Goal: Information Seeking & Learning: Learn about a topic

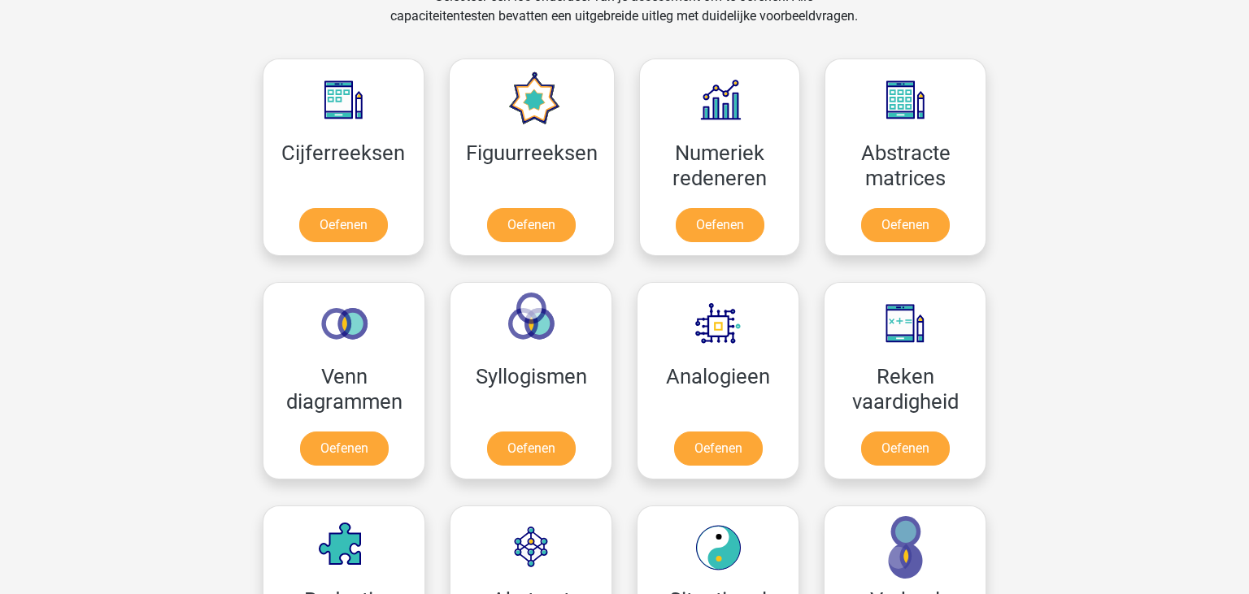
scroll to position [592, 0]
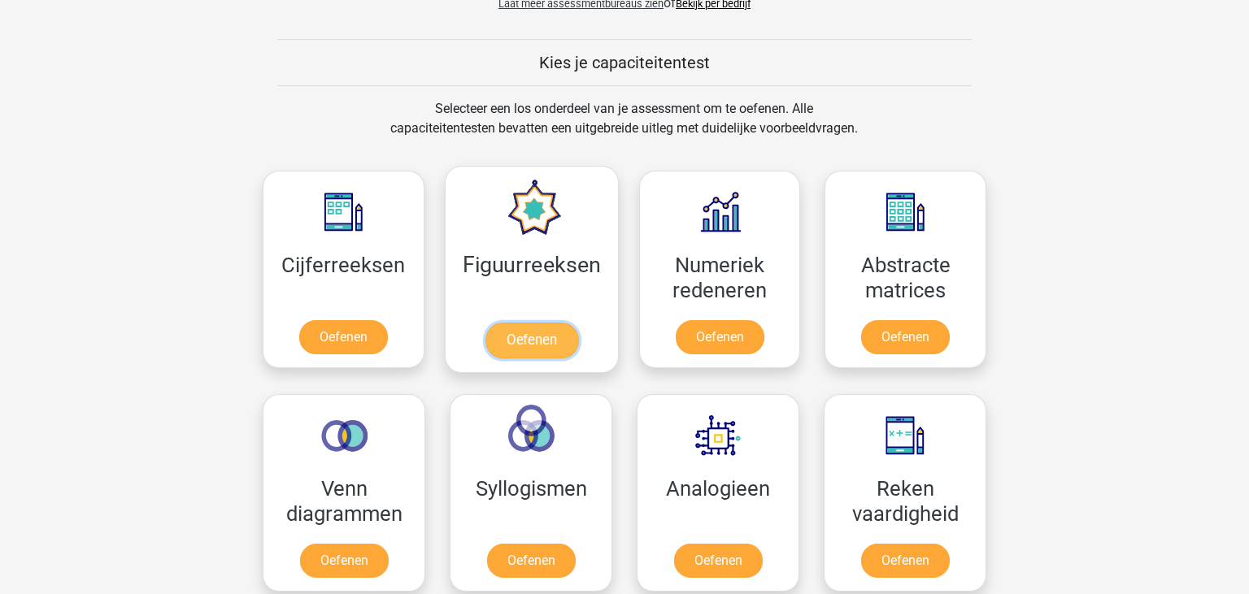
click at [541, 333] on link "Oefenen" at bounding box center [531, 341] width 93 height 36
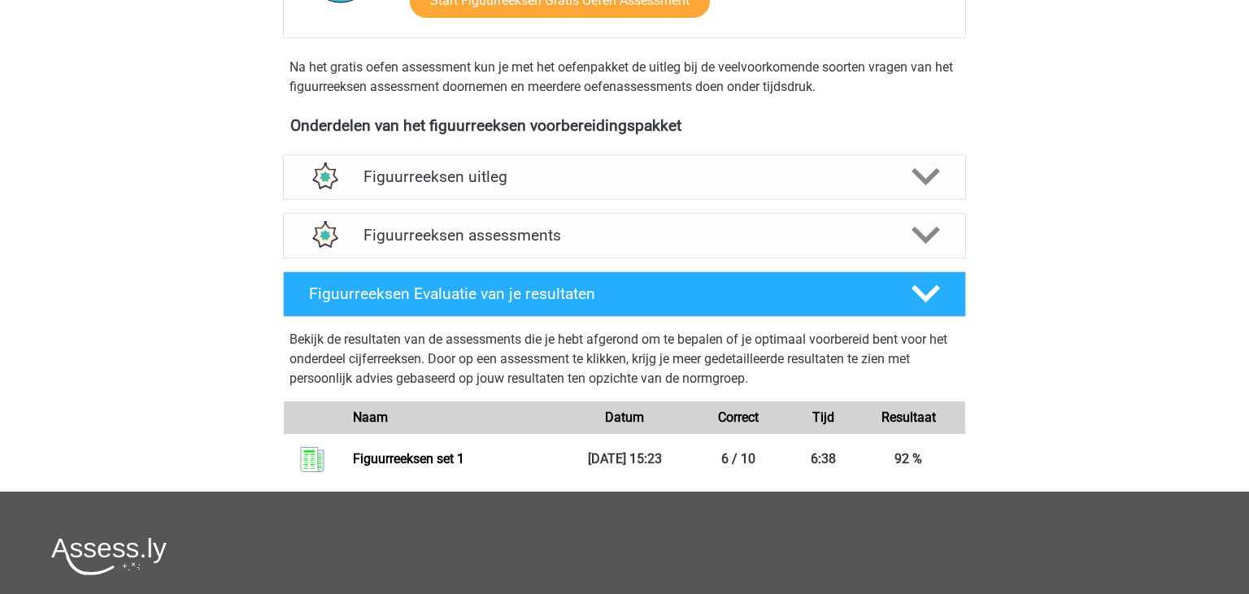
scroll to position [492, 0]
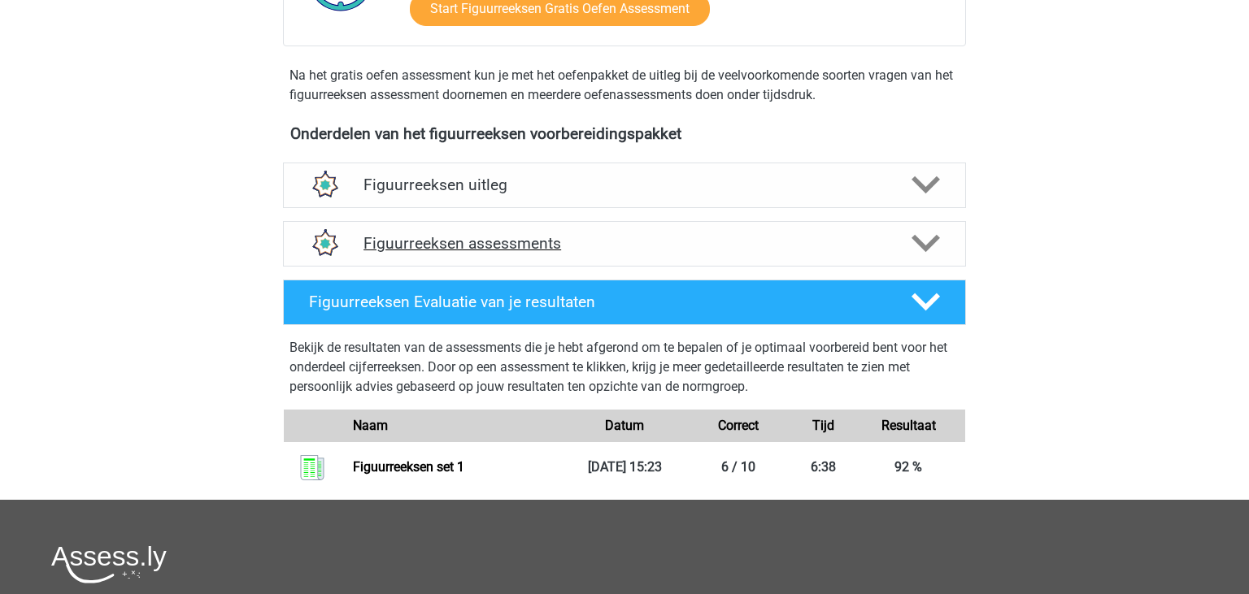
click at [769, 236] on h4 "Figuurreeksen assessments" at bounding box center [625, 243] width 522 height 19
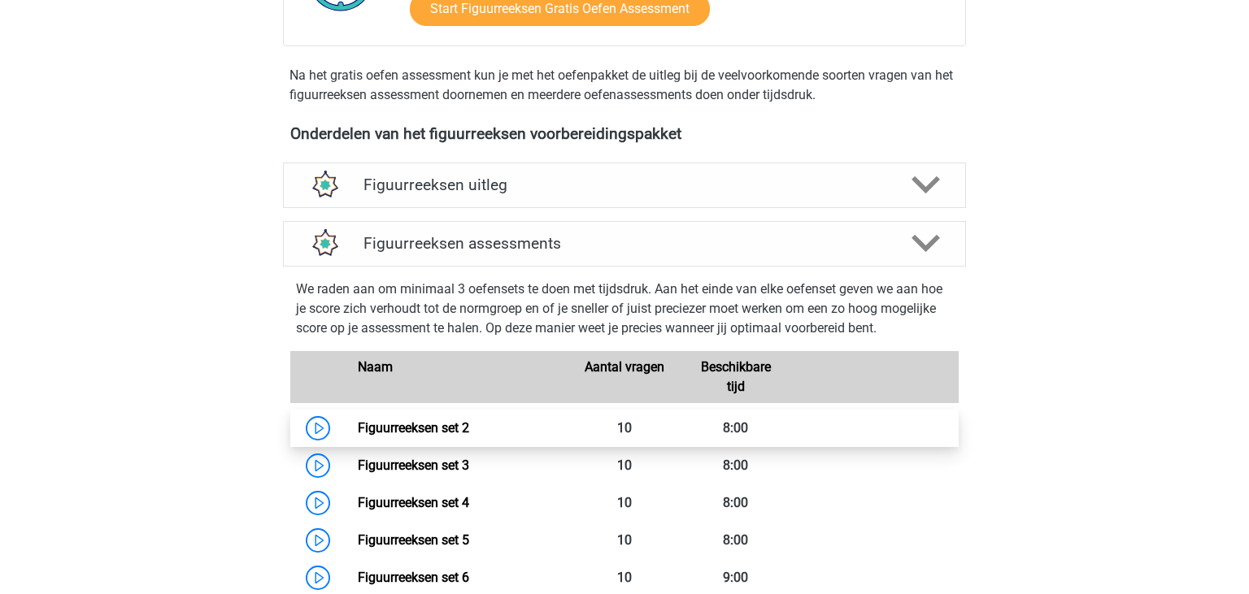
click at [411, 436] on link "Figuurreeksen set 2" at bounding box center [413, 427] width 111 height 15
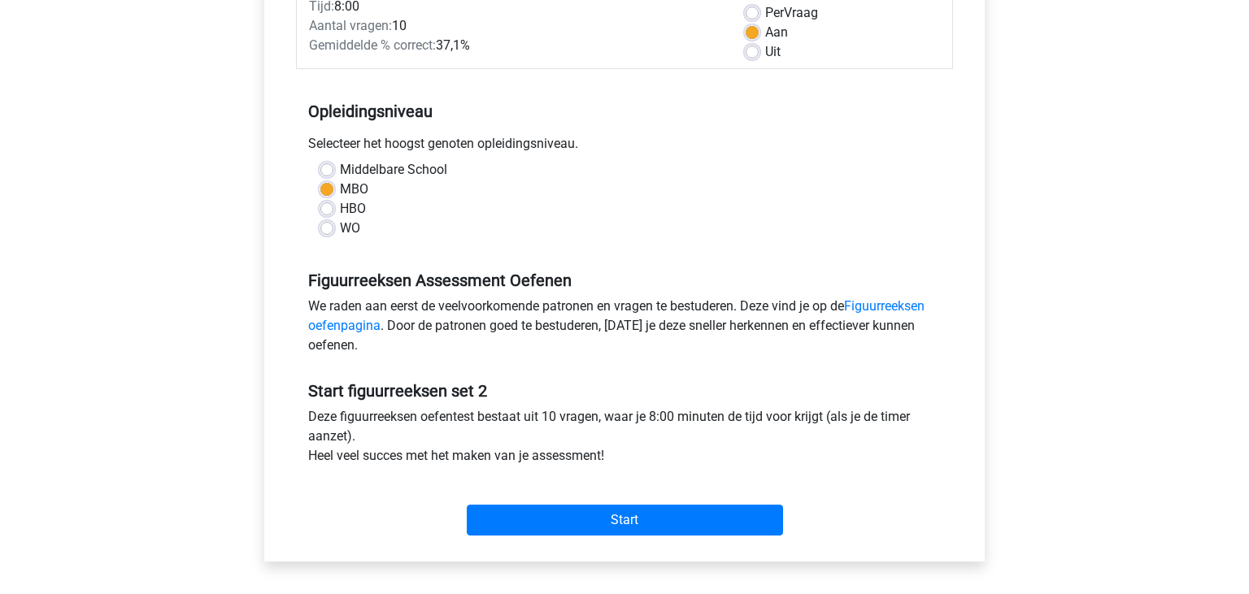
scroll to position [257, 0]
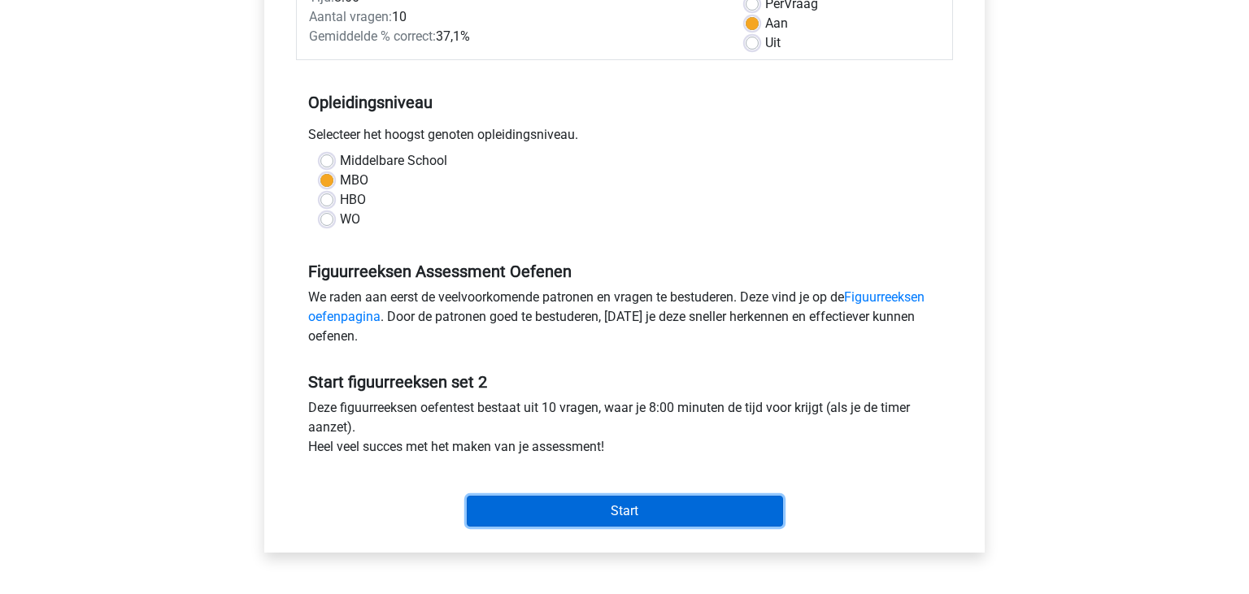
click at [694, 505] on input "Start" at bounding box center [625, 511] width 316 height 31
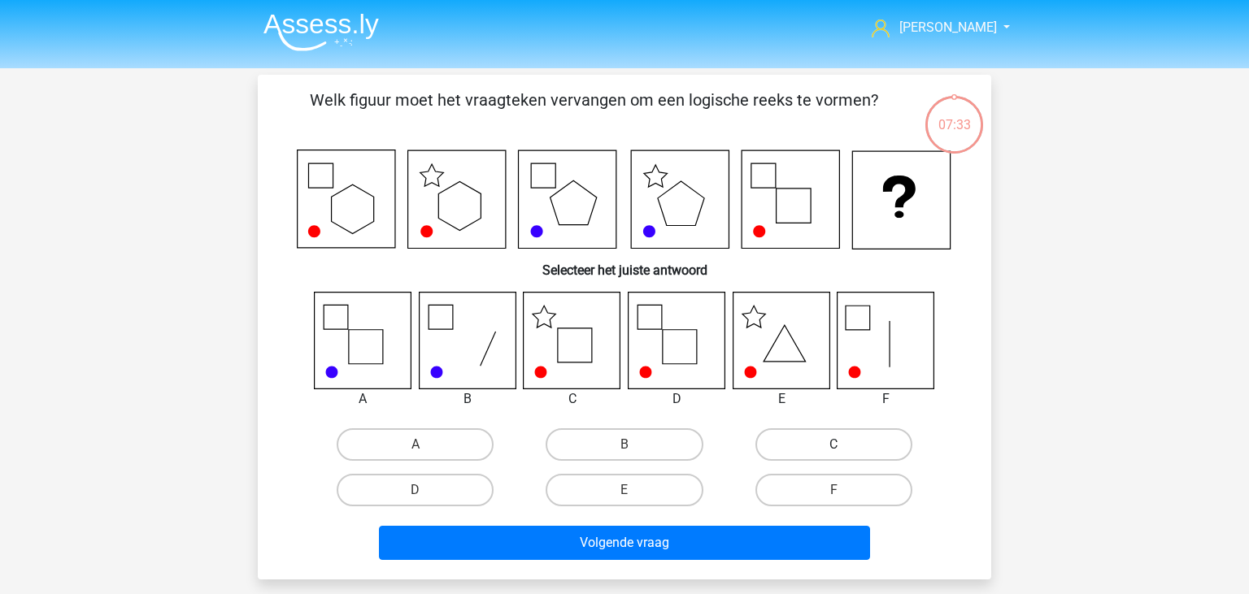
click at [805, 431] on label "C" at bounding box center [833, 445] width 157 height 33
click at [834, 445] on input "C" at bounding box center [839, 450] width 11 height 11
radio input "true"
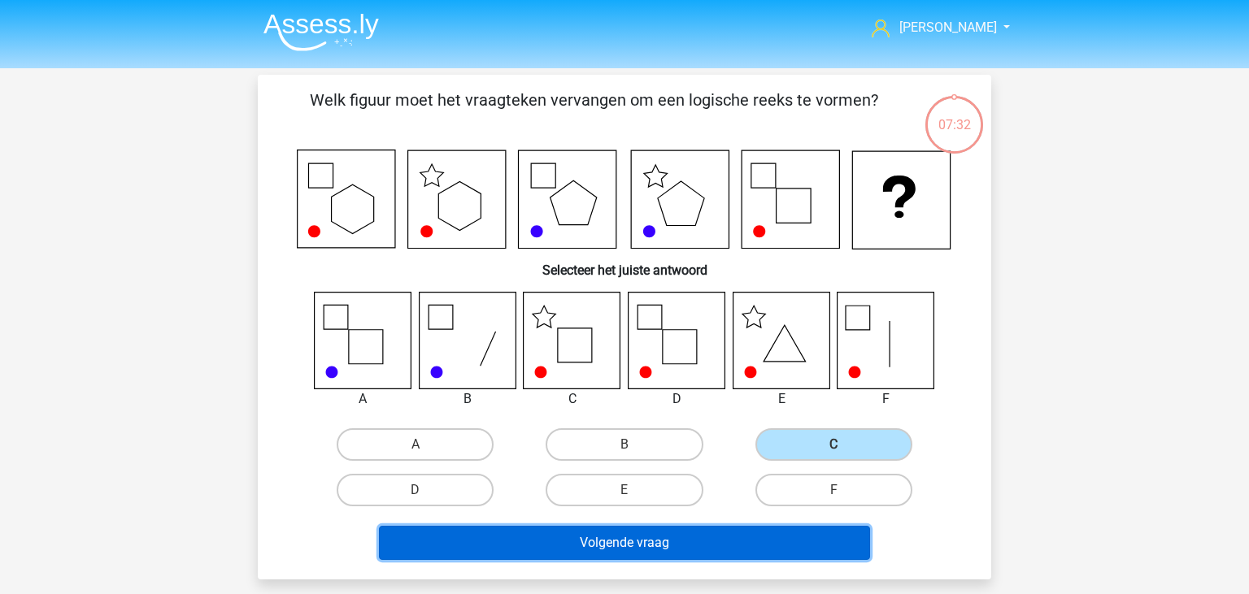
click at [649, 545] on button "Volgende vraag" at bounding box center [625, 543] width 492 height 34
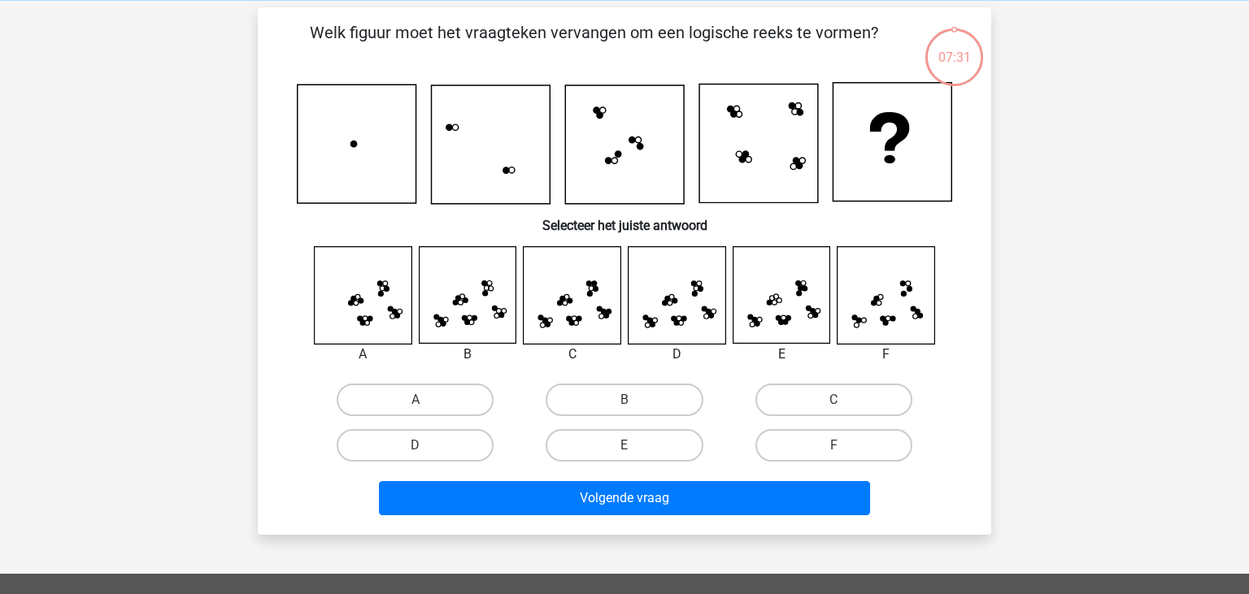
scroll to position [75, 0]
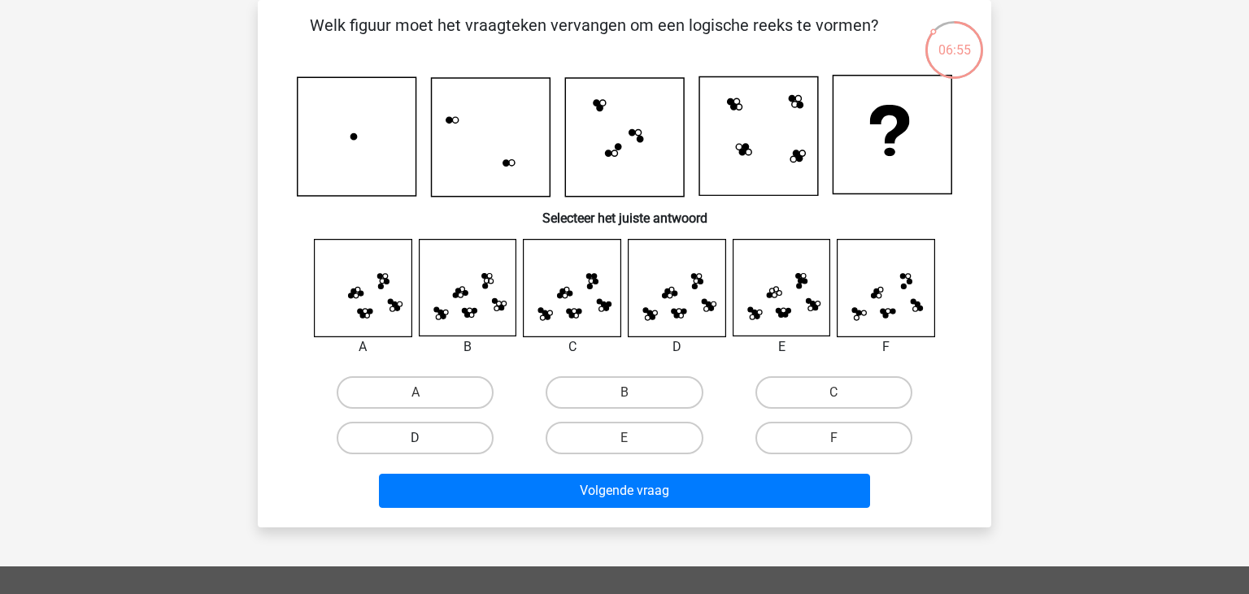
click at [470, 433] on label "D" at bounding box center [415, 438] width 157 height 33
click at [426, 438] on input "D" at bounding box center [421, 443] width 11 height 11
radio input "true"
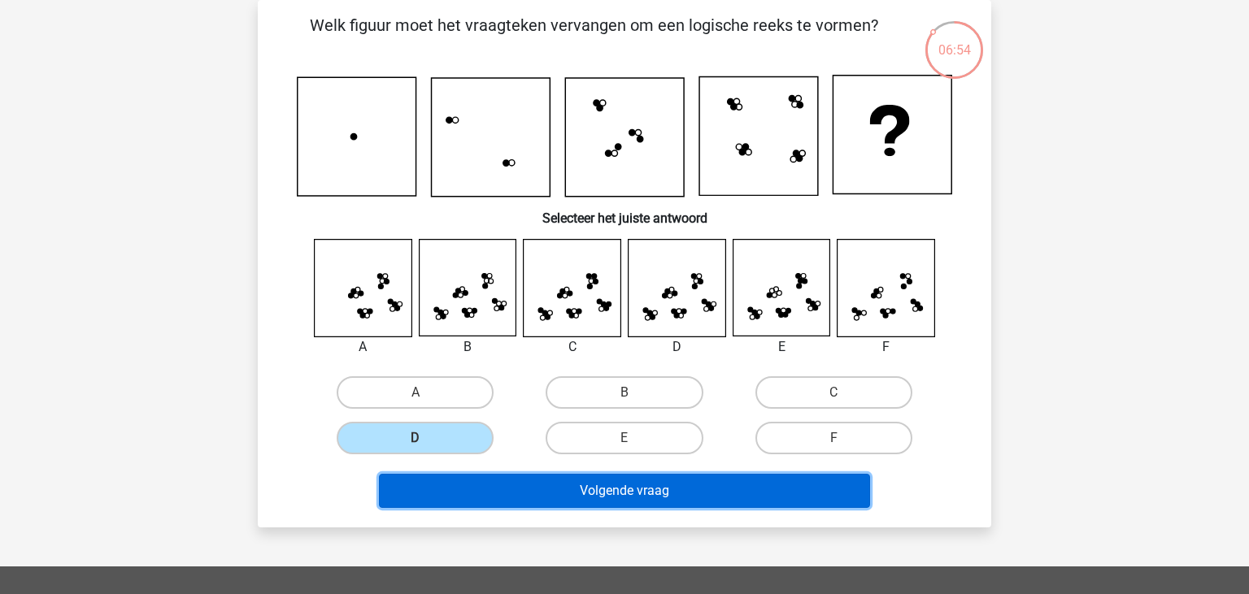
click at [599, 486] on button "Volgende vraag" at bounding box center [625, 491] width 492 height 34
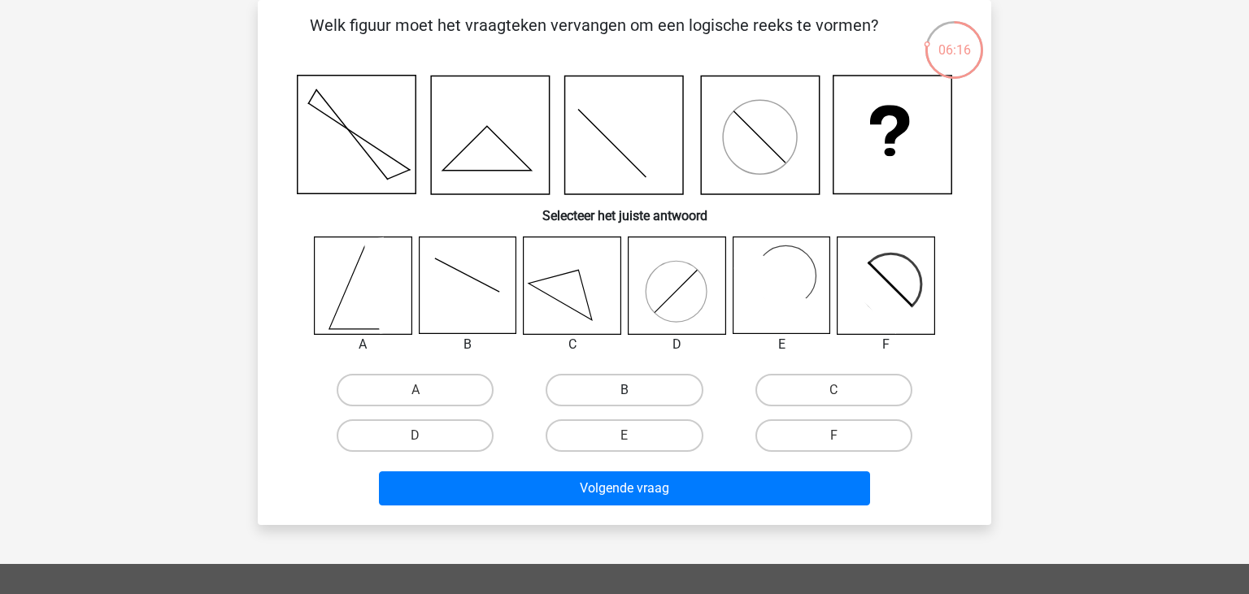
click at [607, 399] on label "B" at bounding box center [624, 390] width 157 height 33
click at [625, 399] on input "B" at bounding box center [630, 395] width 11 height 11
radio input "true"
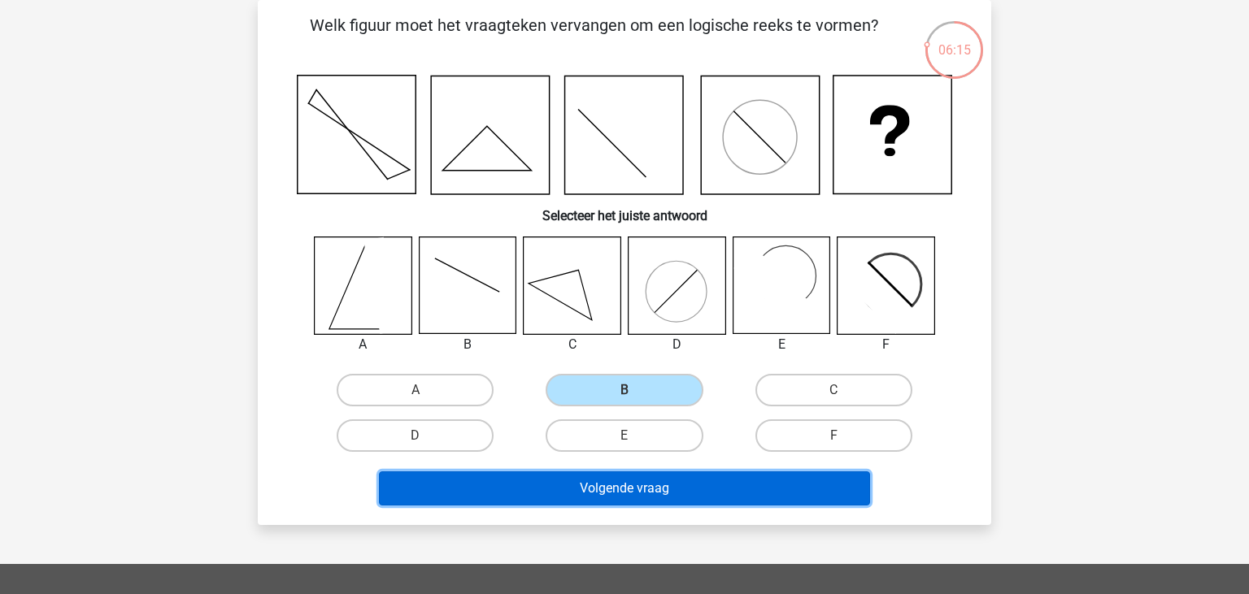
click at [621, 484] on button "Volgende vraag" at bounding box center [625, 489] width 492 height 34
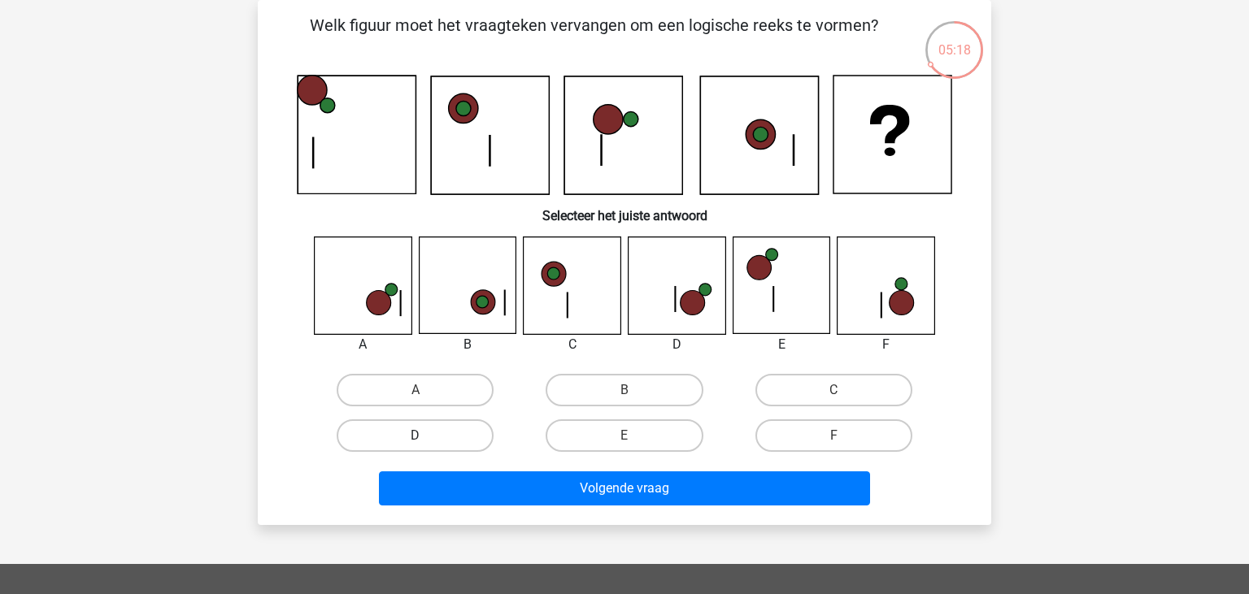
click at [441, 424] on label "D" at bounding box center [415, 436] width 157 height 33
click at [426, 436] on input "D" at bounding box center [421, 441] width 11 height 11
radio input "true"
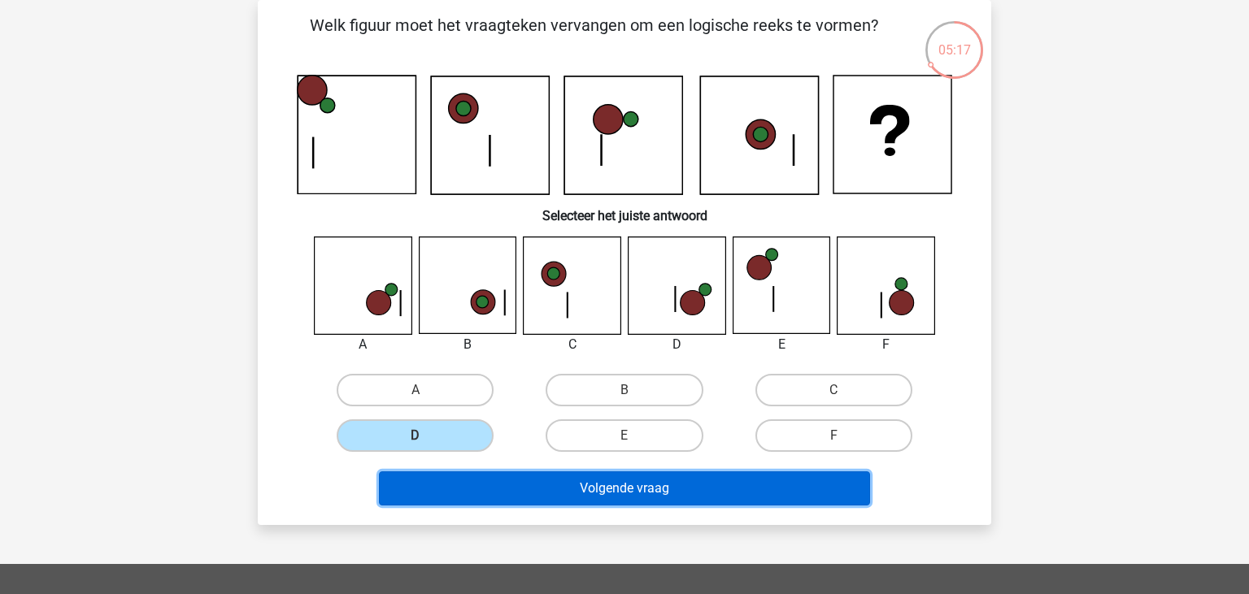
click at [575, 494] on button "Volgende vraag" at bounding box center [625, 489] width 492 height 34
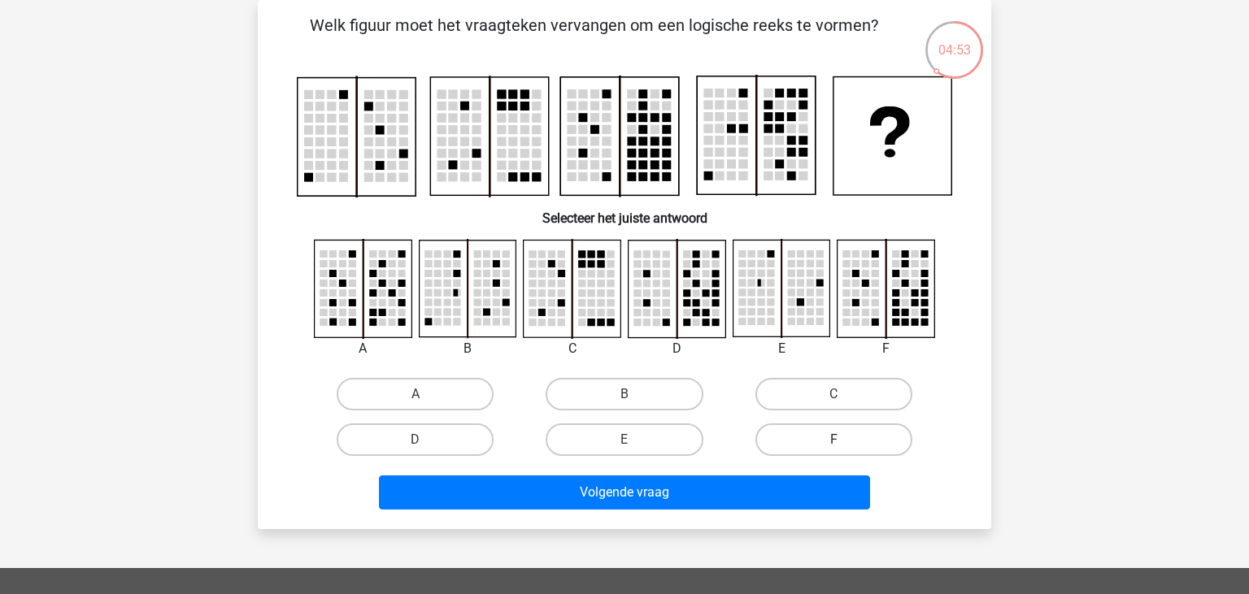
click at [821, 446] on label "F" at bounding box center [833, 440] width 157 height 33
click at [834, 446] on input "F" at bounding box center [839, 445] width 11 height 11
radio input "true"
click at [804, 509] on div "Volgende vraag" at bounding box center [625, 496] width 628 height 41
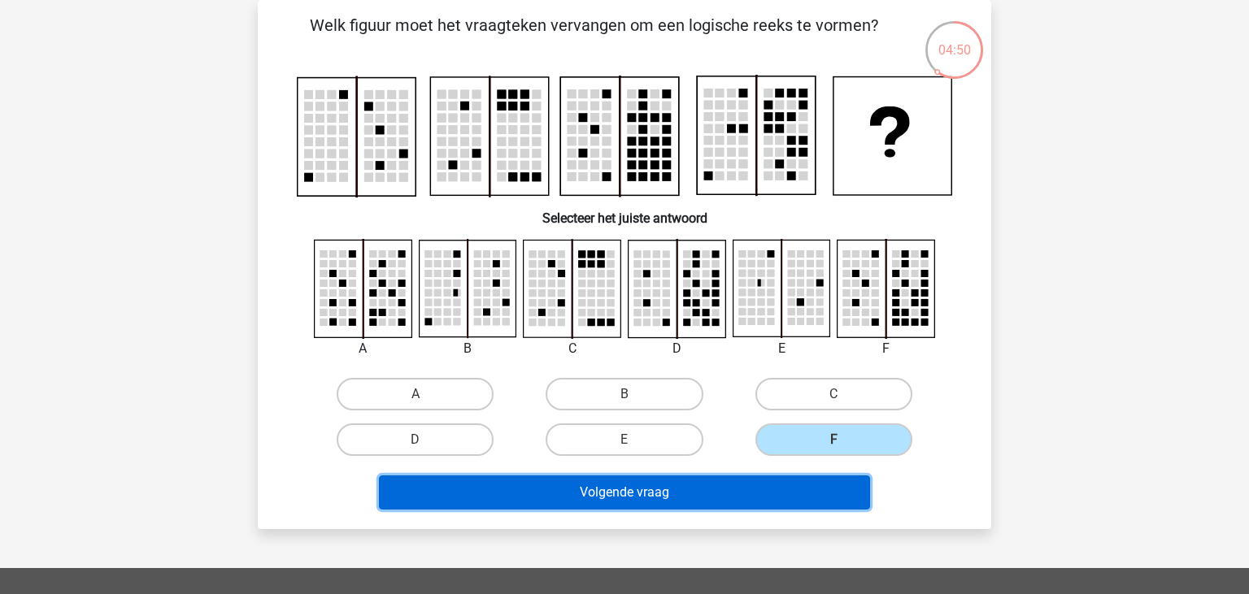
click at [704, 493] on button "Volgende vraag" at bounding box center [625, 493] width 492 height 34
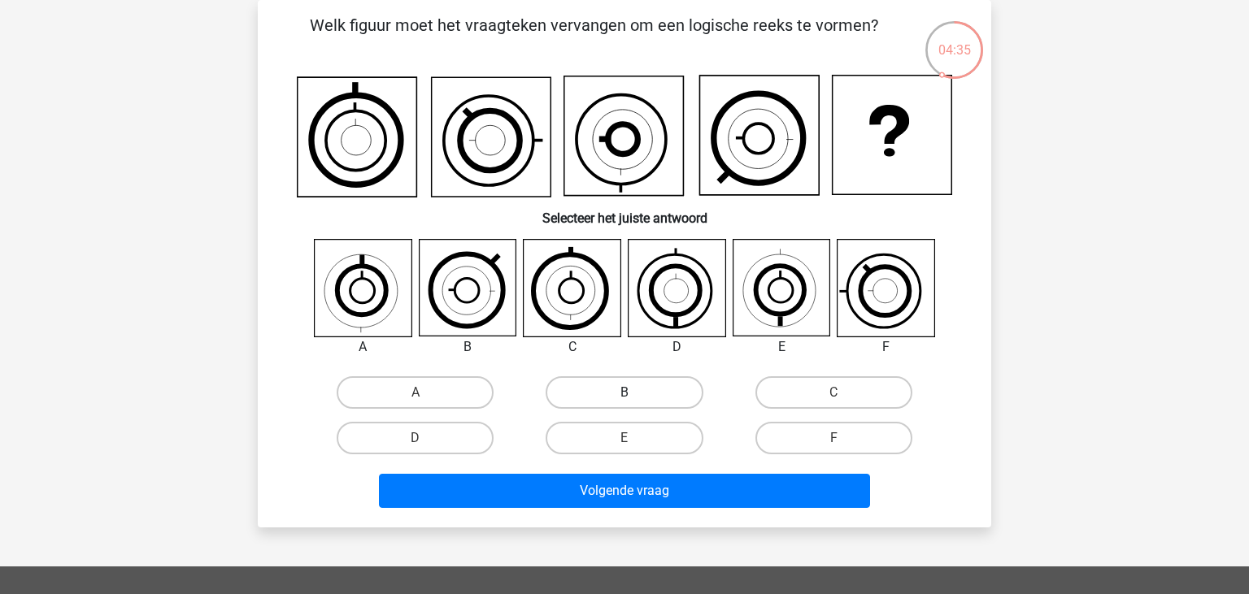
click at [623, 384] on label "B" at bounding box center [624, 393] width 157 height 33
click at [625, 393] on input "B" at bounding box center [630, 398] width 11 height 11
radio input "true"
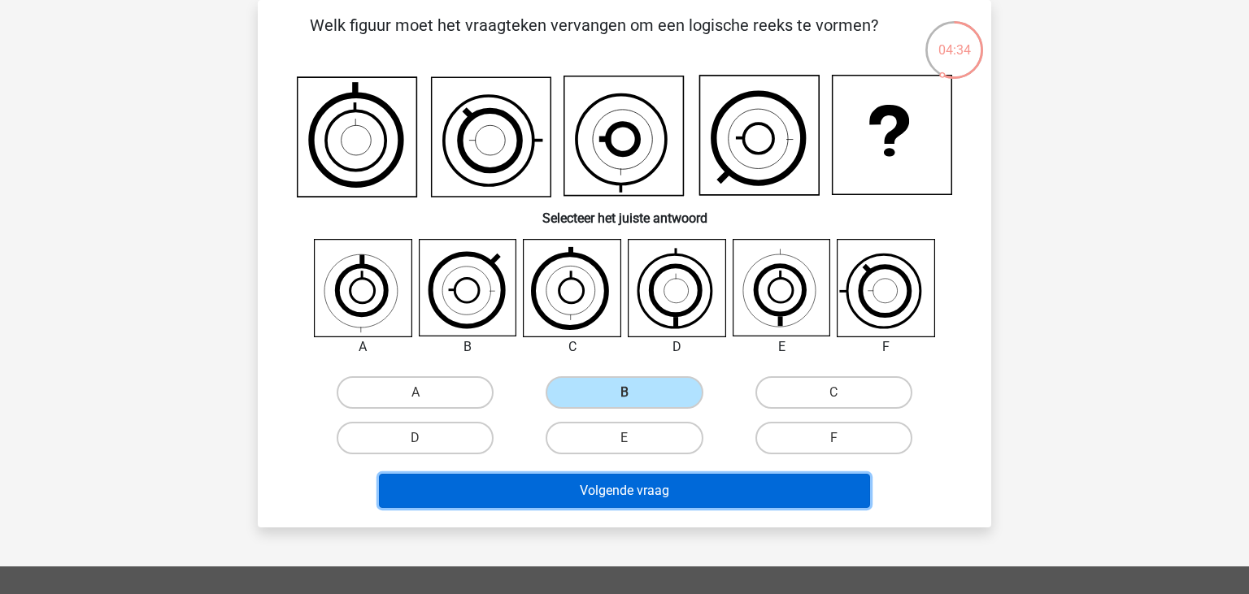
click at [658, 499] on button "Volgende vraag" at bounding box center [625, 491] width 492 height 34
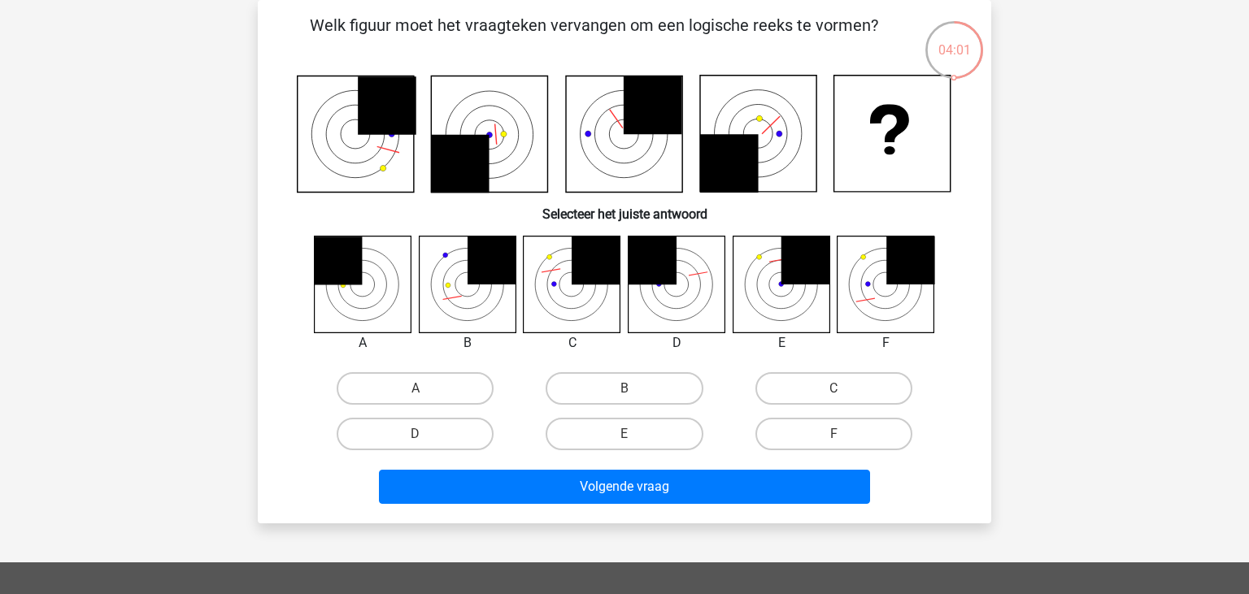
click at [634, 396] on div "B" at bounding box center [624, 388] width 196 height 33
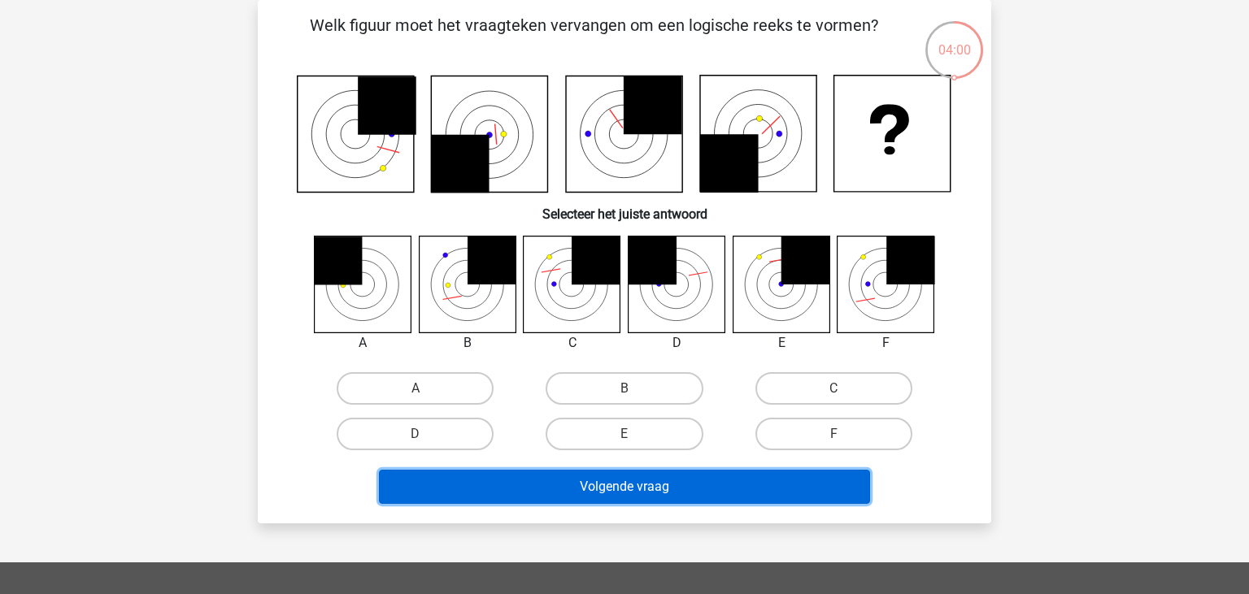
click at [662, 477] on button "Volgende vraag" at bounding box center [625, 487] width 492 height 34
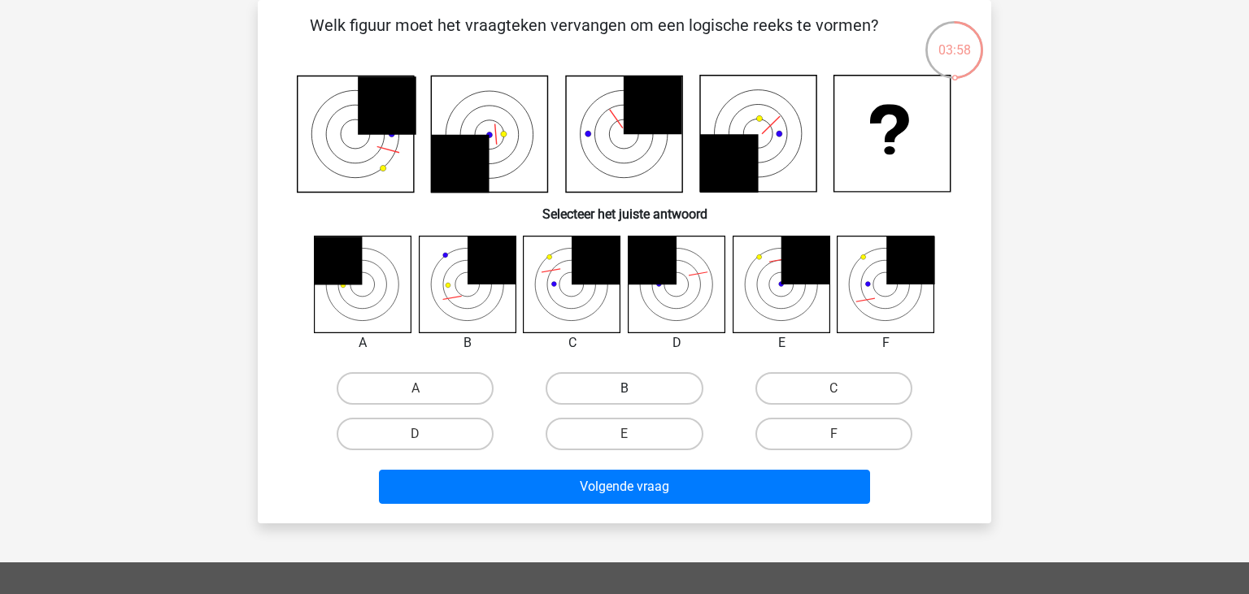
click at [615, 390] on label "B" at bounding box center [624, 388] width 157 height 33
click at [625, 390] on input "B" at bounding box center [630, 394] width 11 height 11
radio input "true"
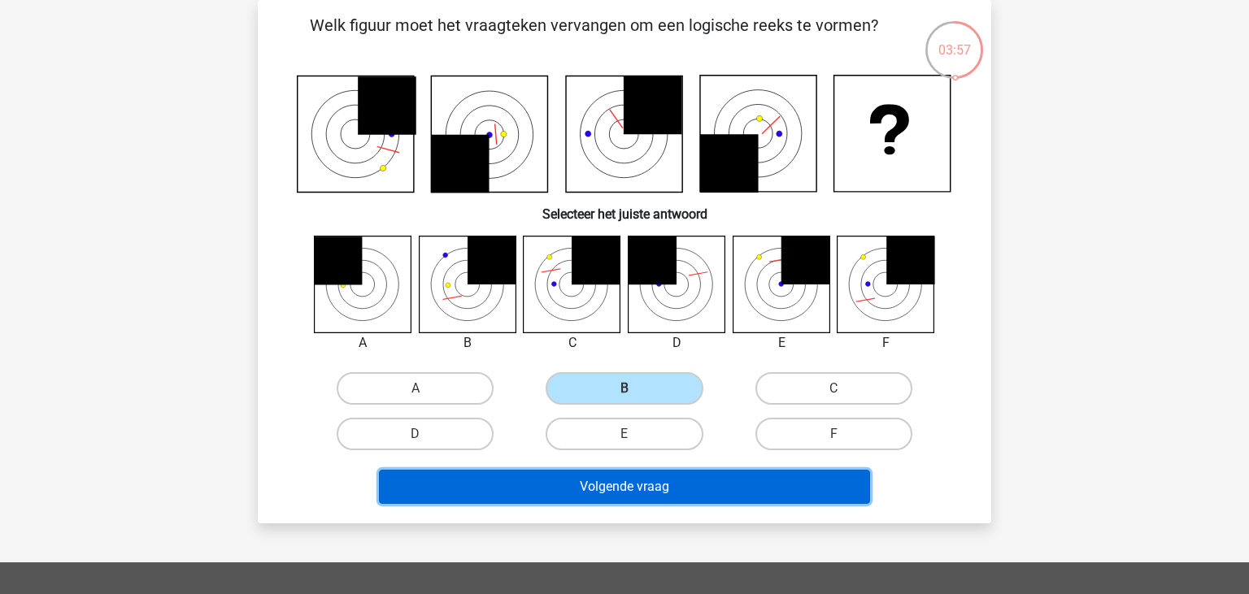
click at [612, 477] on button "Volgende vraag" at bounding box center [625, 487] width 492 height 34
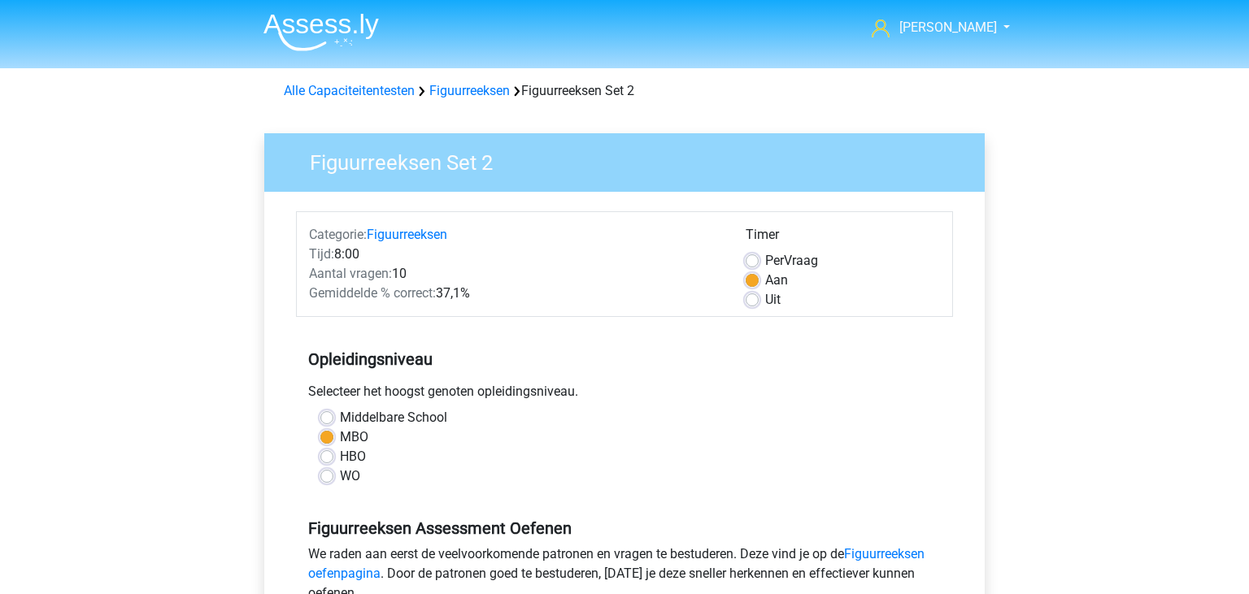
click at [300, 21] on img at bounding box center [320, 32] width 115 height 38
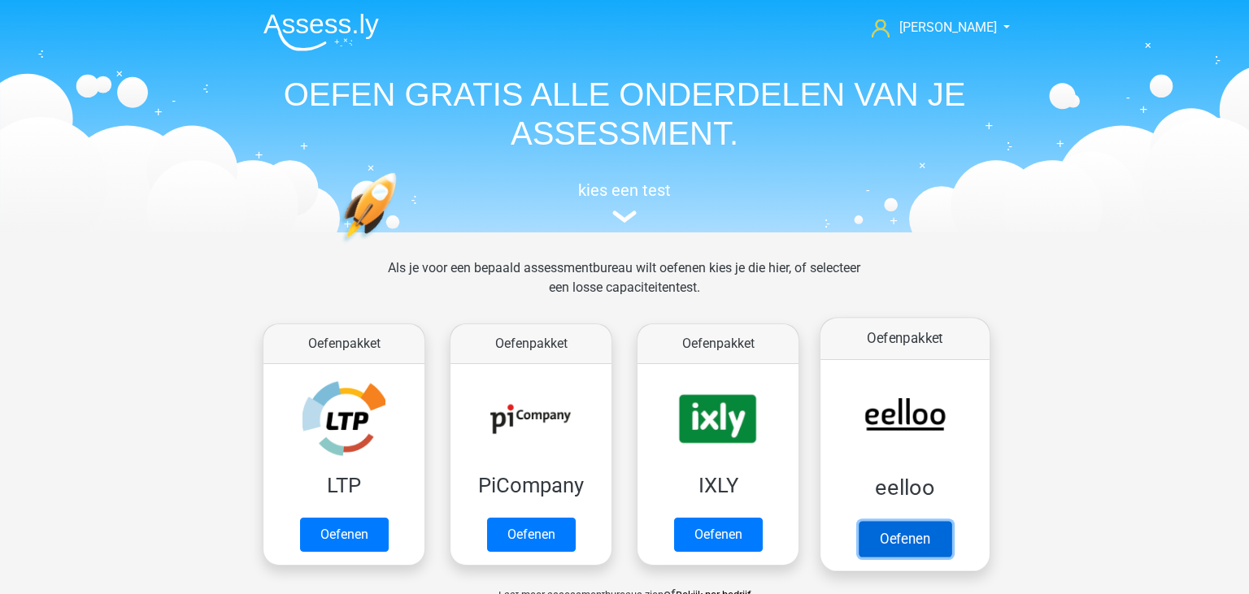
click at [947, 542] on link "Oefenen" at bounding box center [905, 539] width 93 height 36
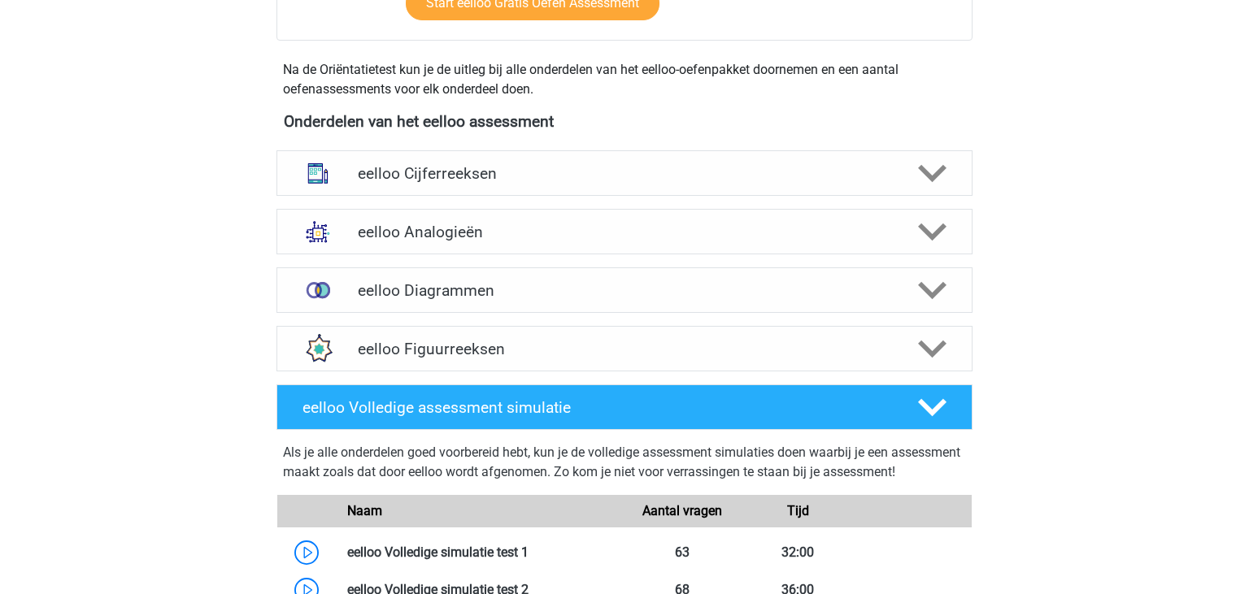
scroll to position [525, 0]
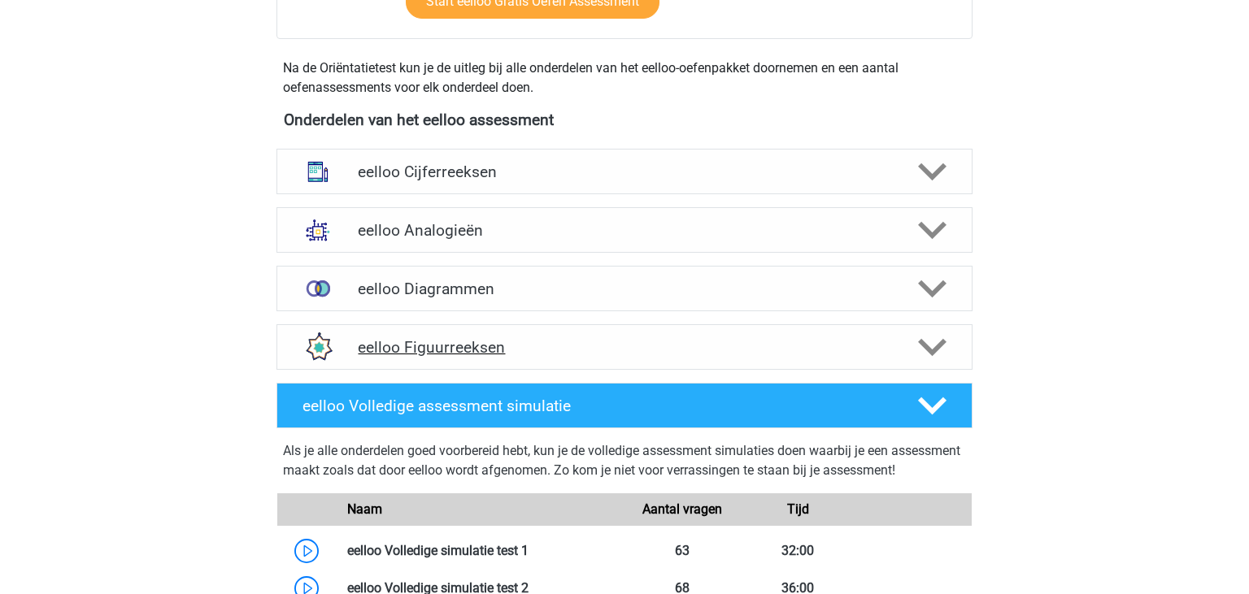
click at [775, 339] on h4 "eelloo Figuurreeksen" at bounding box center [624, 347] width 533 height 19
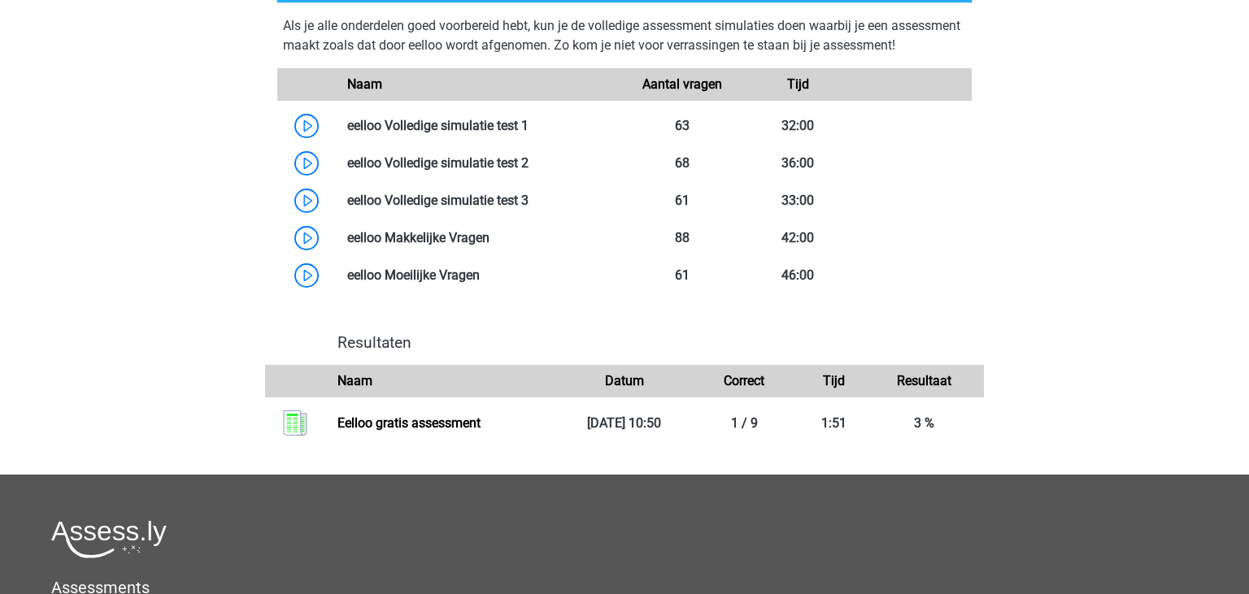
scroll to position [1711, 0]
